Goal: Task Accomplishment & Management: Manage account settings

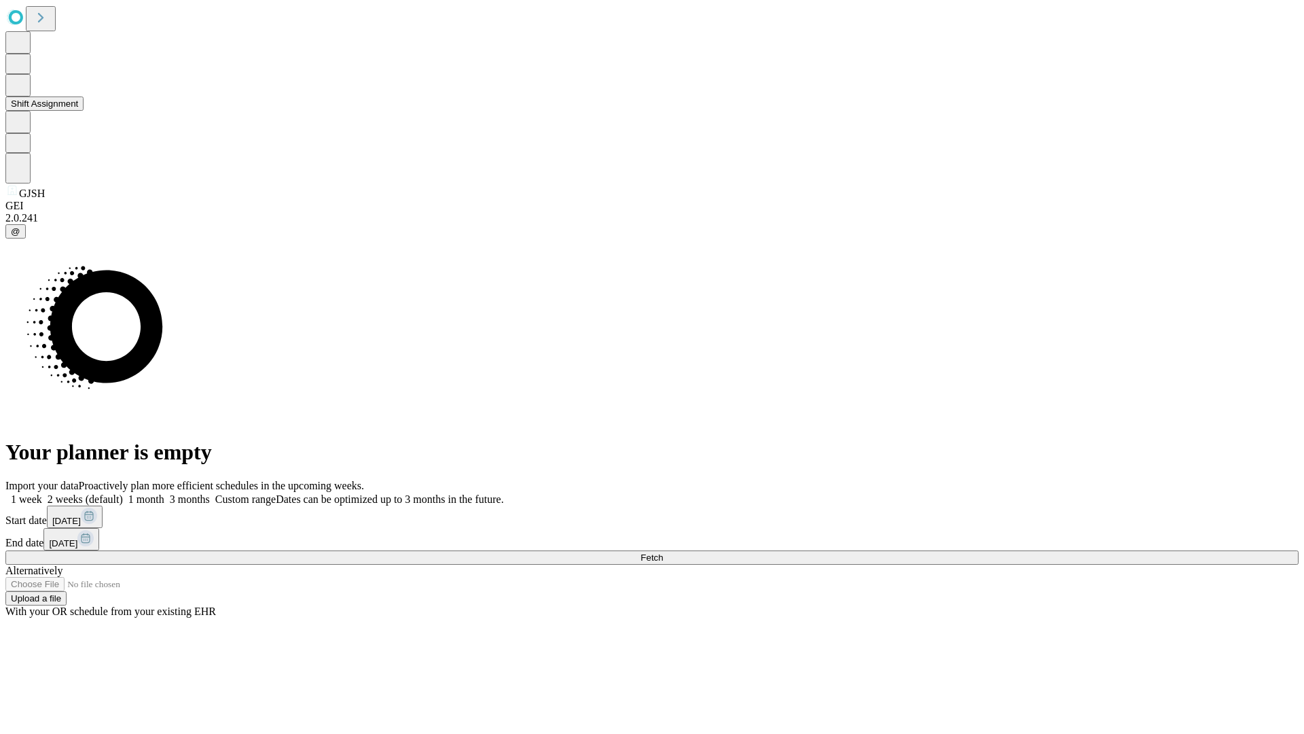
click at [84, 111] on button "Shift Assignment" at bounding box center [44, 103] width 78 height 14
